Goal: Find specific page/section: Locate a particular part of the current website

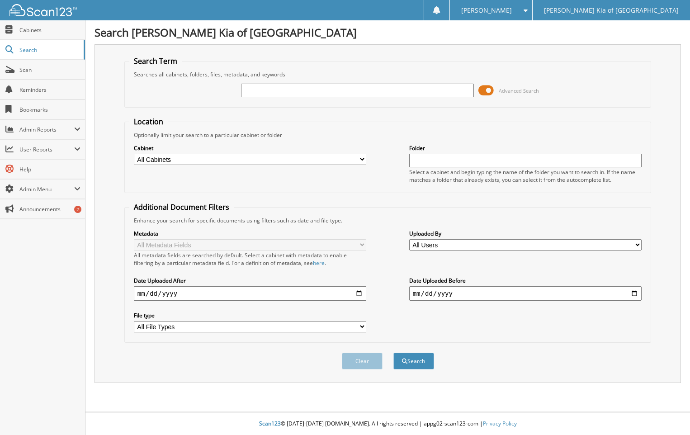
click at [300, 89] on input "text" at bounding box center [357, 91] width 232 height 14
type input "30530"
click at [394, 353] on button "Search" at bounding box center [414, 361] width 41 height 17
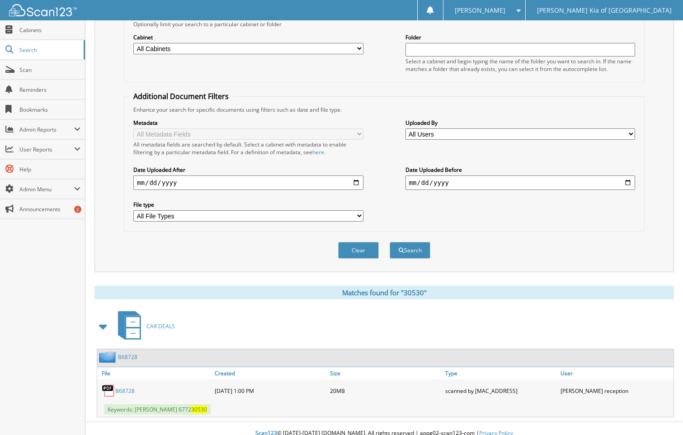
scroll to position [121, 0]
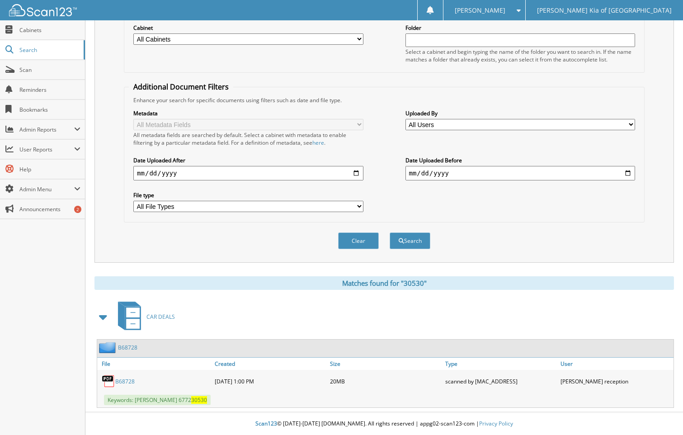
click at [125, 382] on link "B68728" at bounding box center [124, 382] width 19 height 8
click at [521, 11] on span at bounding box center [516, 10] width 9 height 6
click at [526, 44] on link "Logout" at bounding box center [485, 44] width 82 height 16
